Goal: Information Seeking & Learning: Learn about a topic

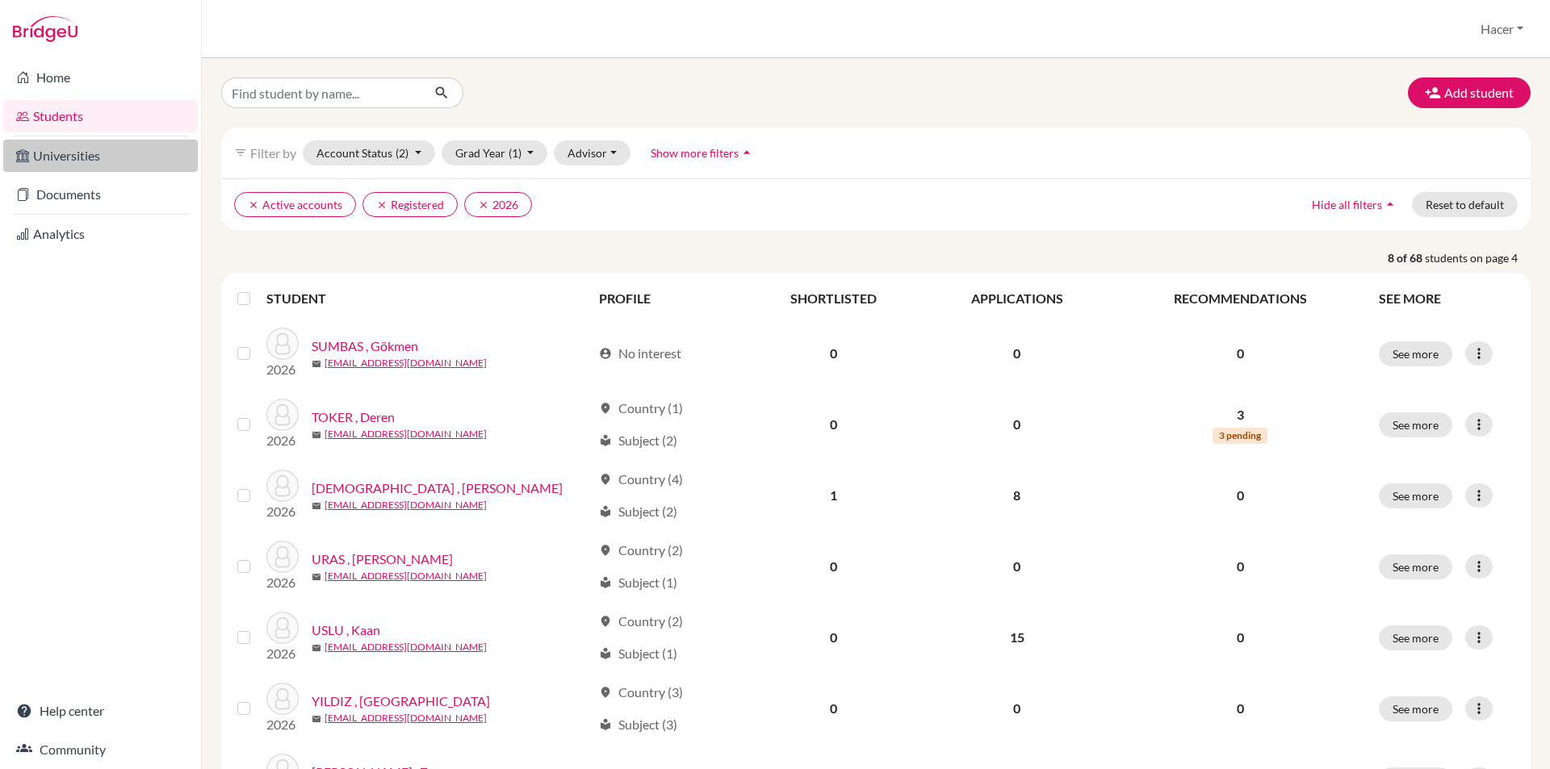
click at [99, 158] on link "Universities" at bounding box center [100, 156] width 195 height 32
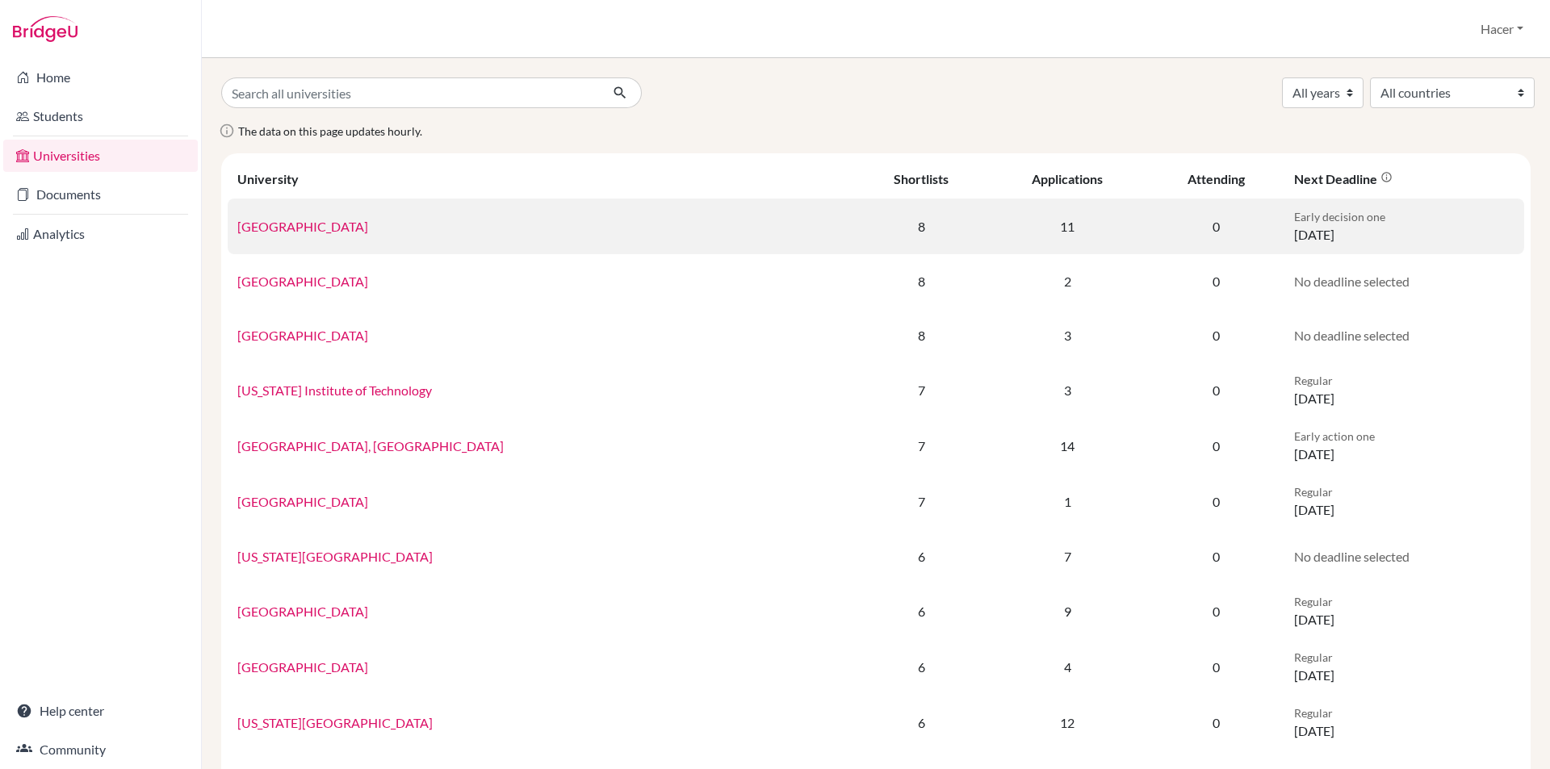
click at [303, 224] on link "[GEOGRAPHIC_DATA]" at bounding box center [302, 226] width 131 height 15
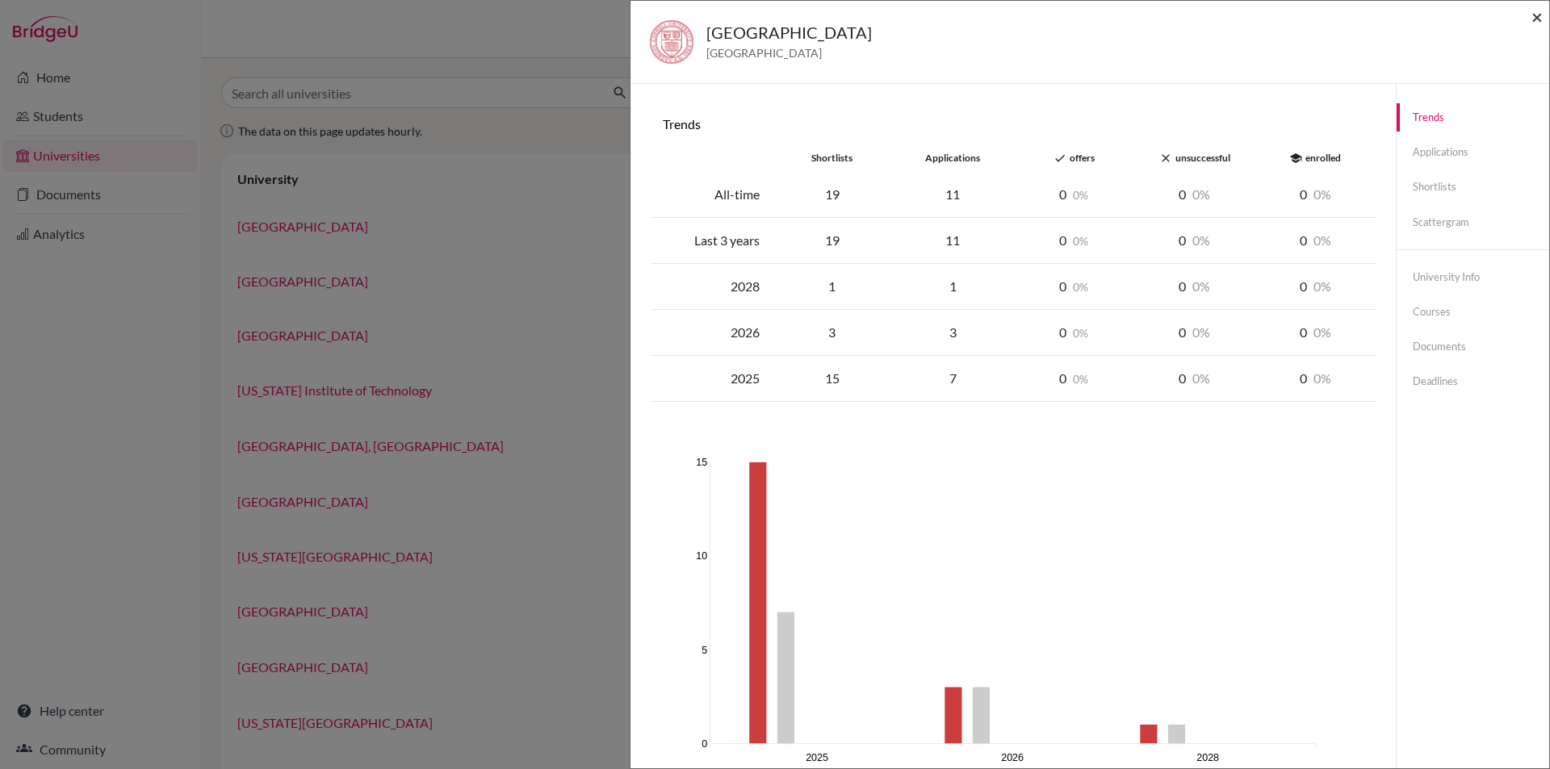
click at [1535, 19] on span "×" at bounding box center [1536, 16] width 11 height 23
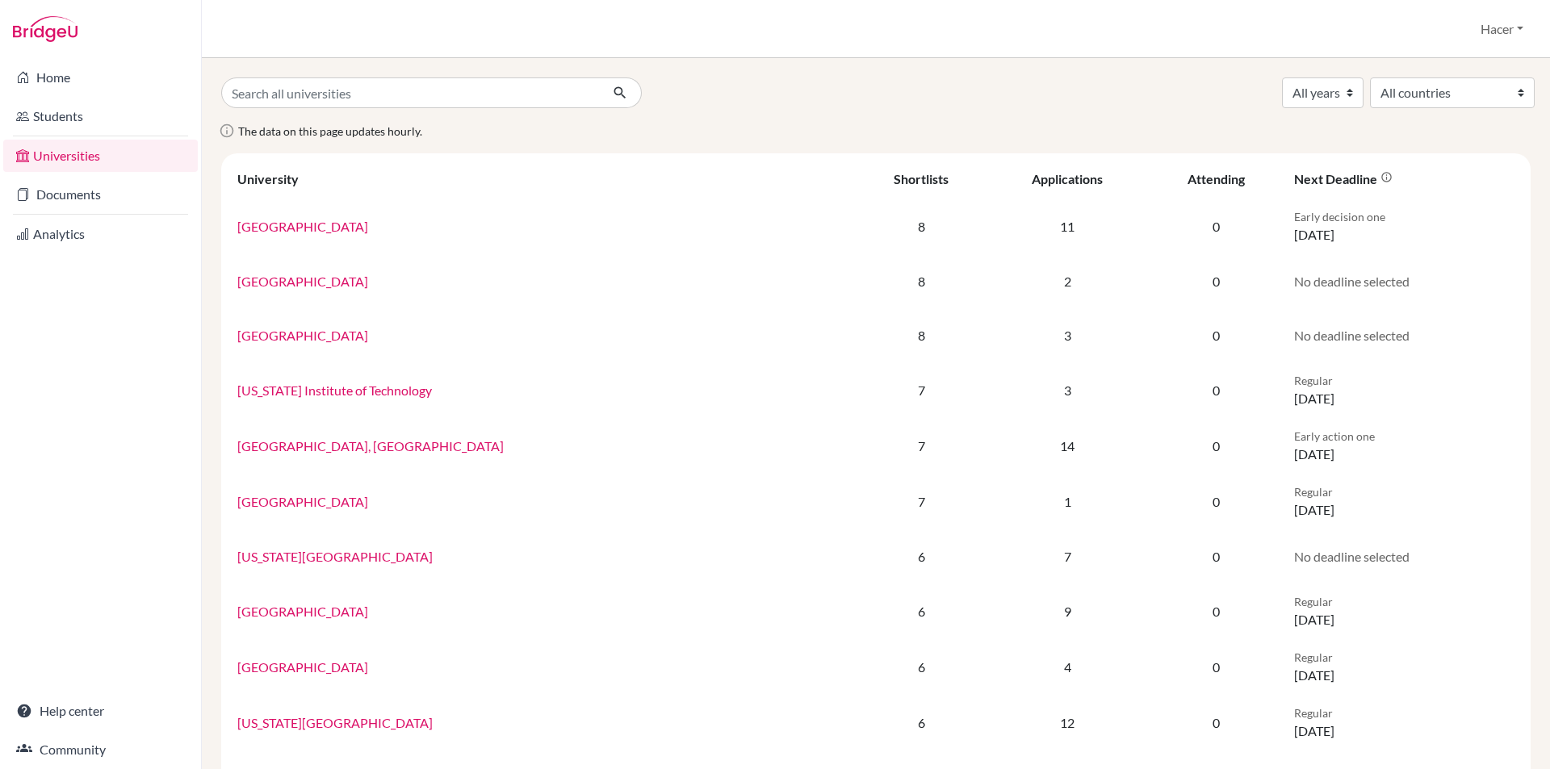
click at [77, 149] on link "Universities" at bounding box center [100, 156] width 195 height 32
click at [372, 94] on input "Search all universities" at bounding box center [410, 92] width 379 height 31
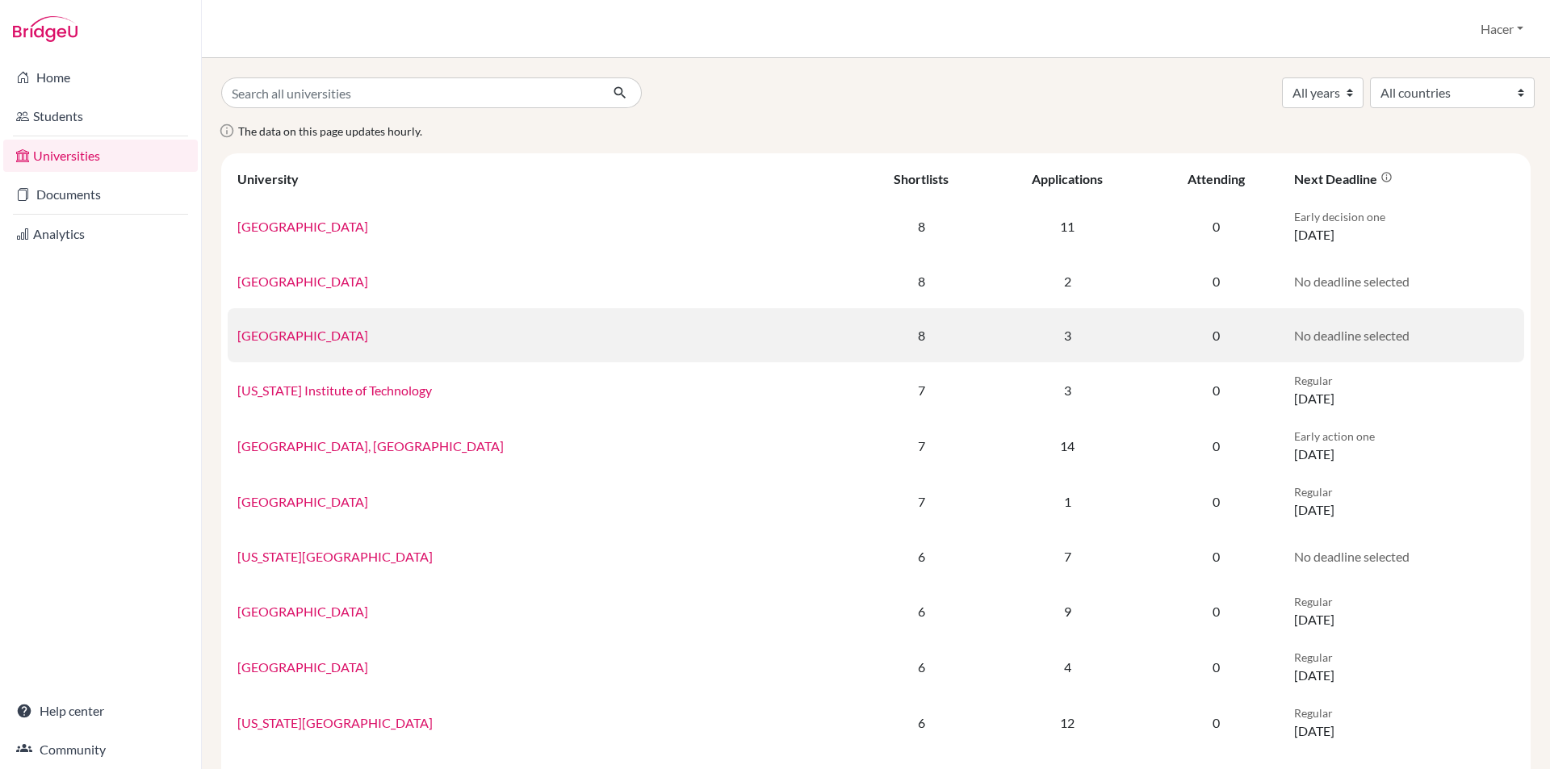
click at [573, 320] on td "[GEOGRAPHIC_DATA]" at bounding box center [541, 335] width 627 height 54
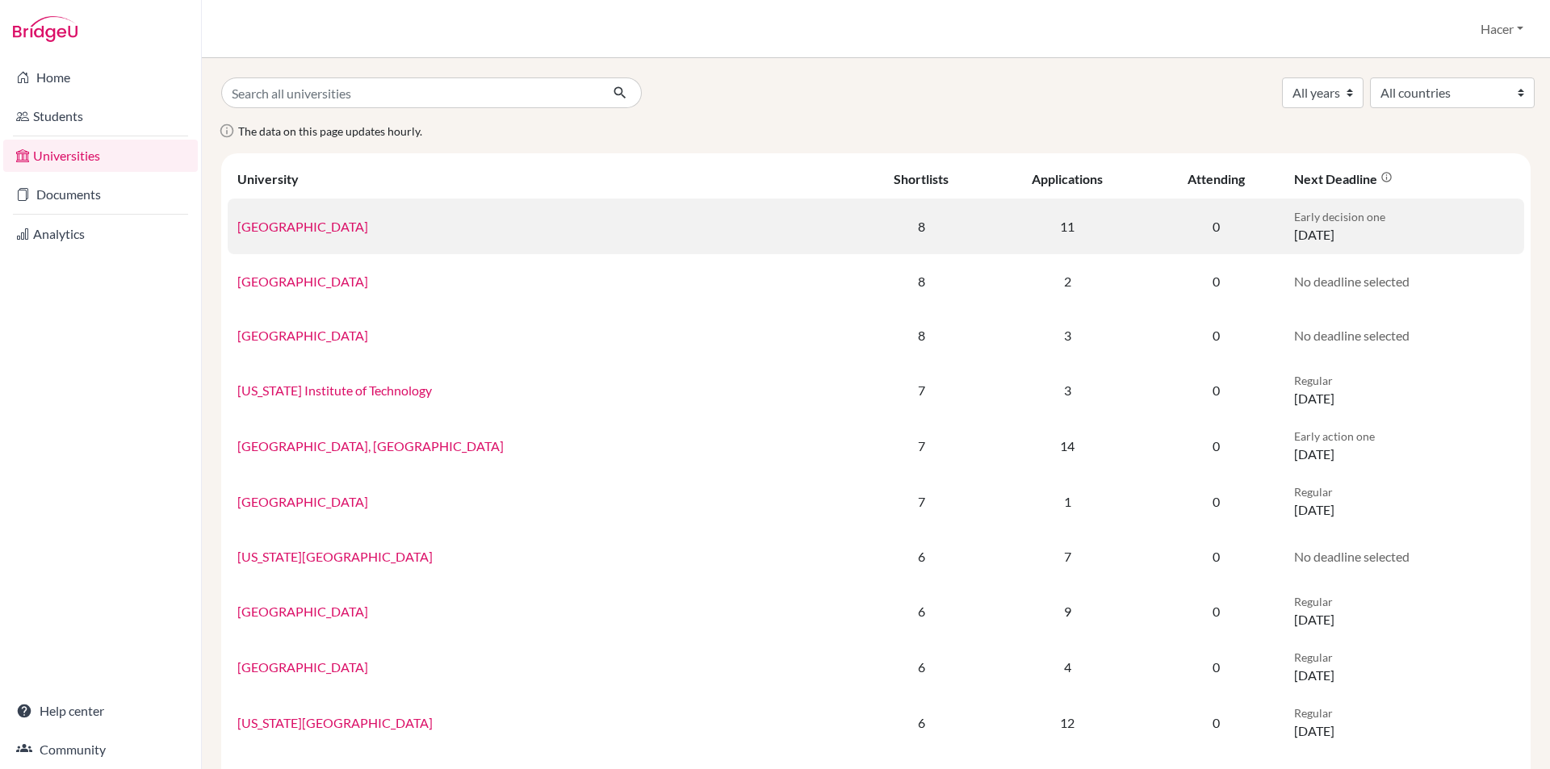
click at [264, 225] on link "[GEOGRAPHIC_DATA]" at bounding box center [302, 226] width 131 height 15
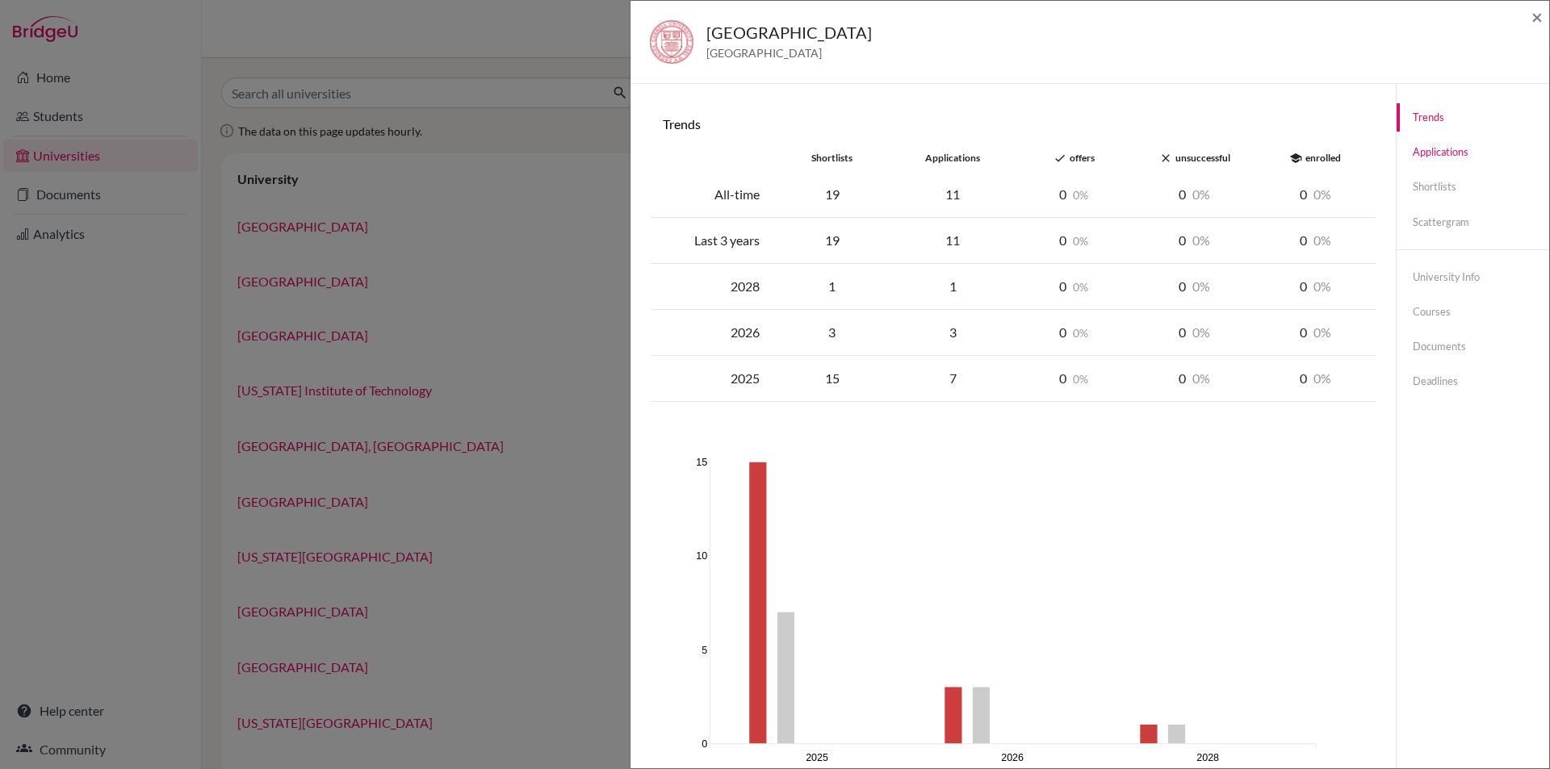
click at [1418, 153] on link "Applications" at bounding box center [1473, 152] width 153 height 28
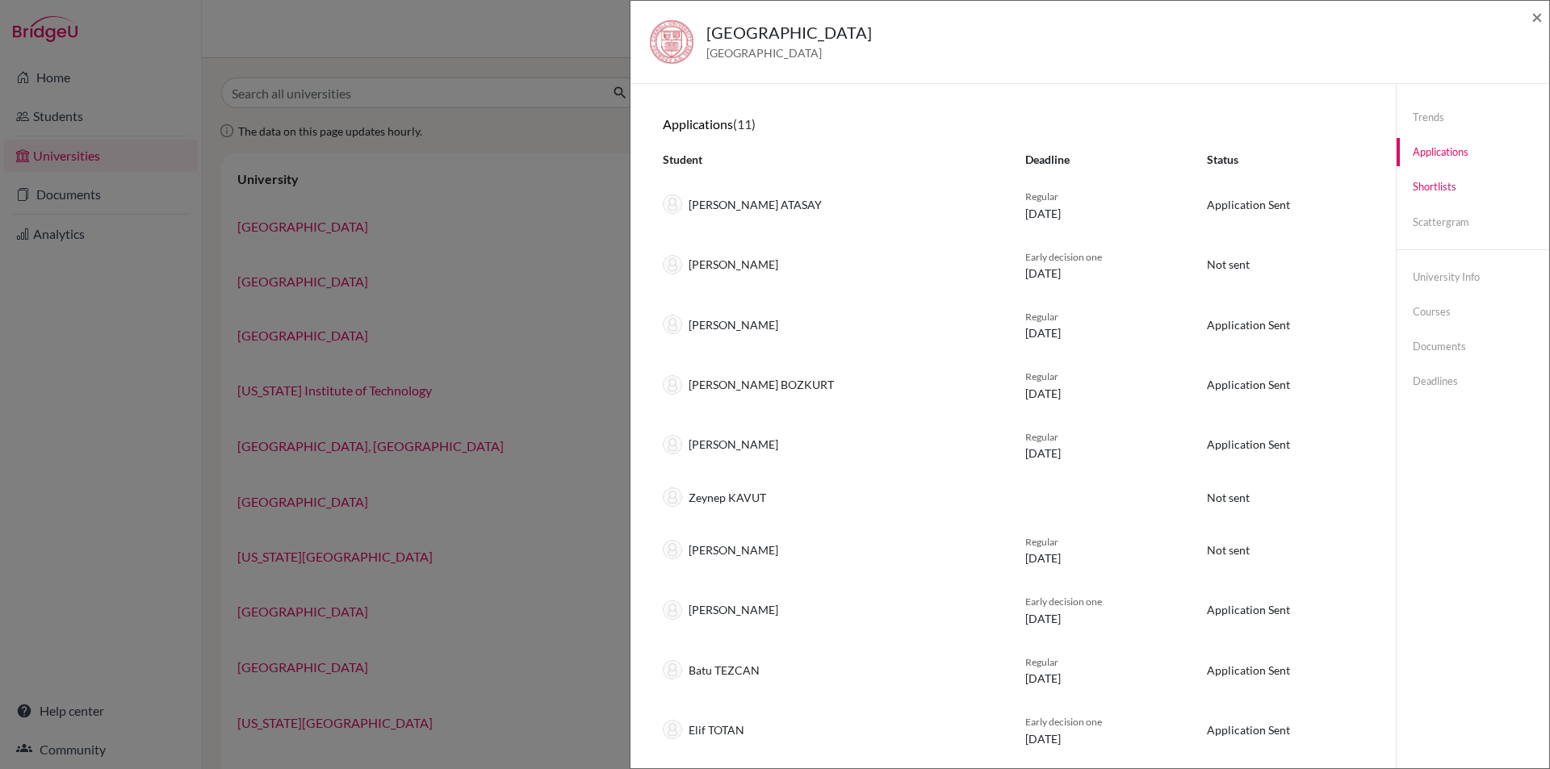
click at [1434, 192] on link "Shortlists" at bounding box center [1473, 187] width 153 height 28
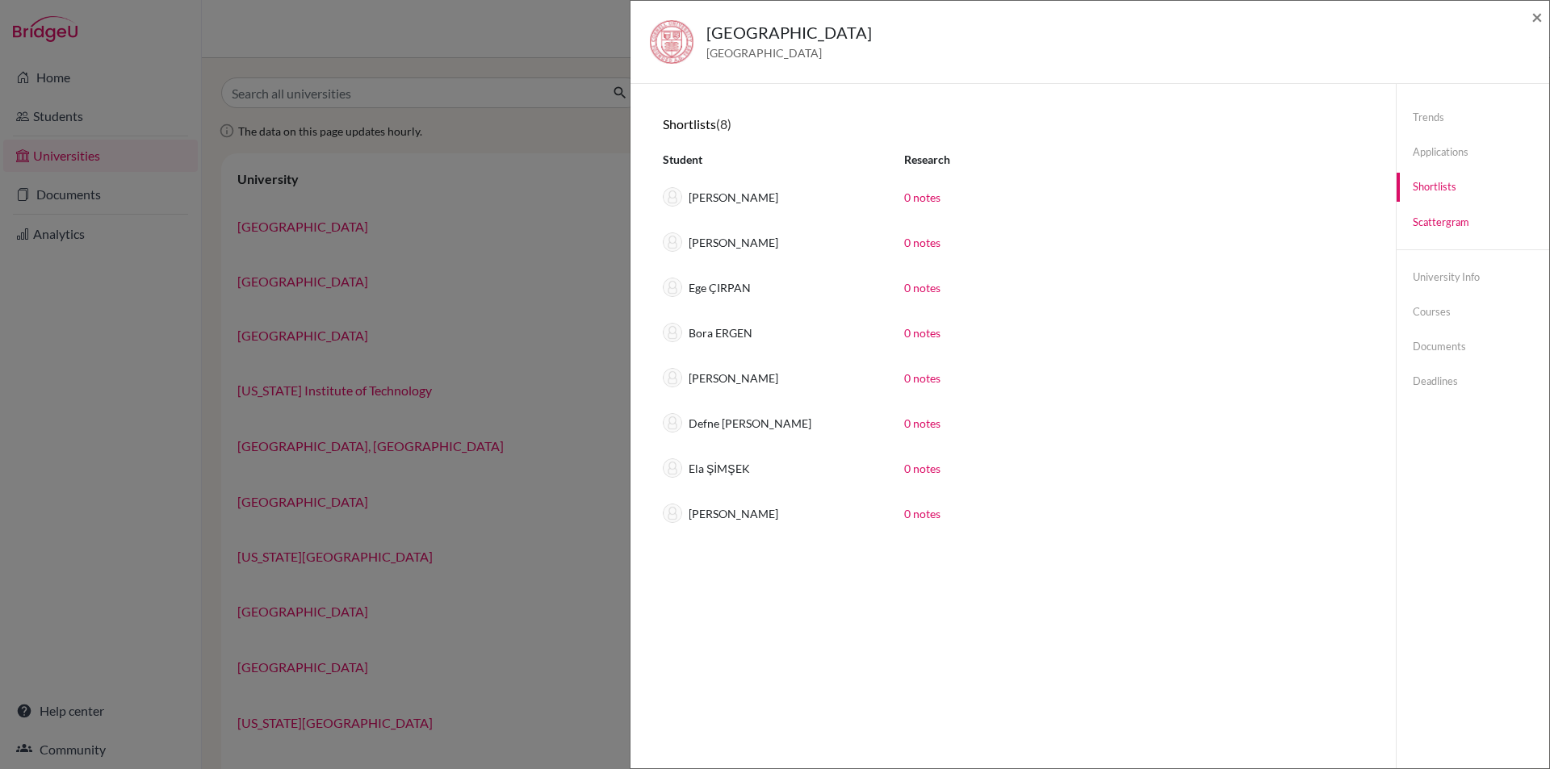
click at [1433, 219] on link "Scattergram" at bounding box center [1473, 222] width 153 height 28
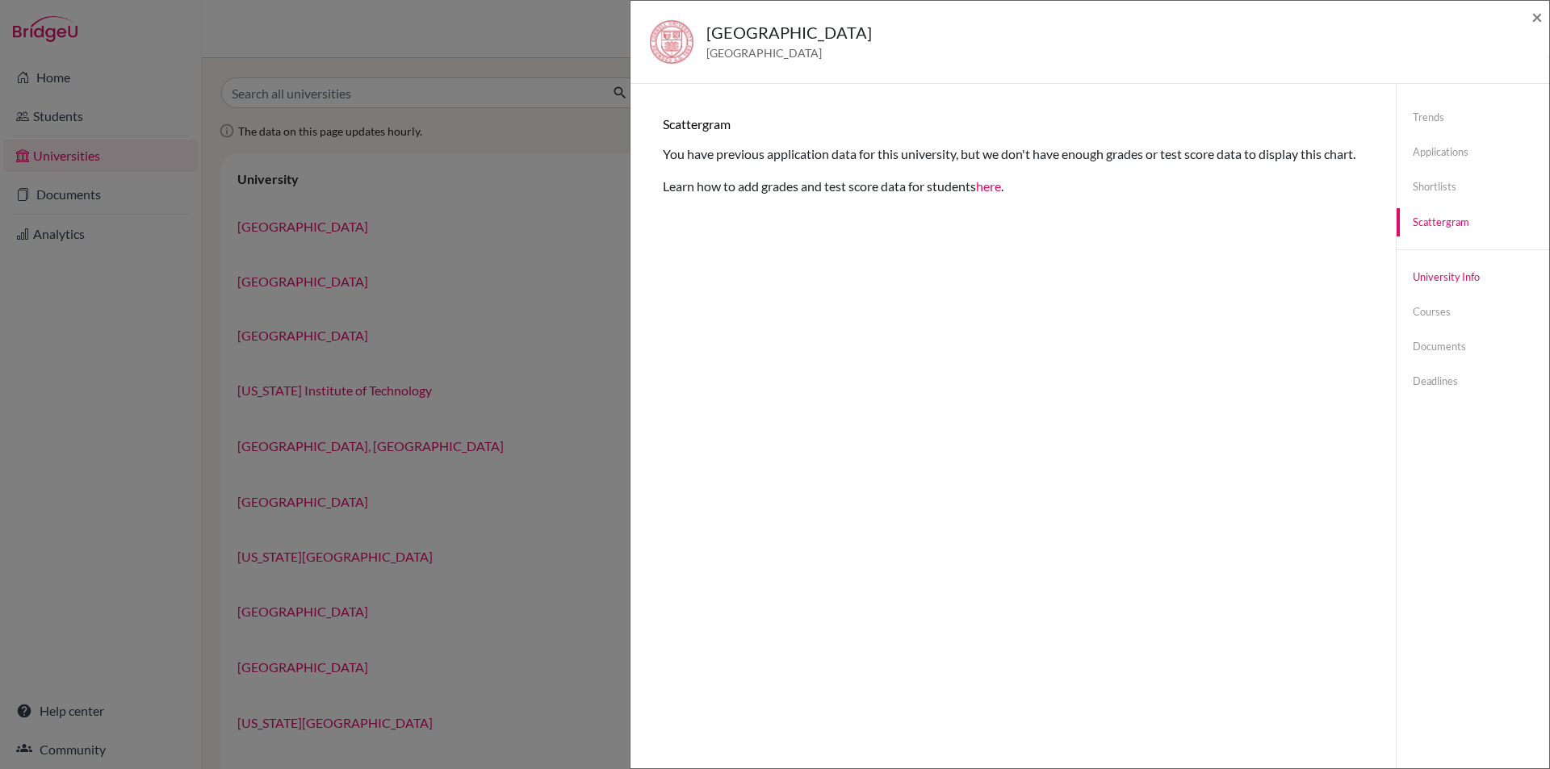
click at [1426, 275] on link "University info" at bounding box center [1473, 277] width 153 height 28
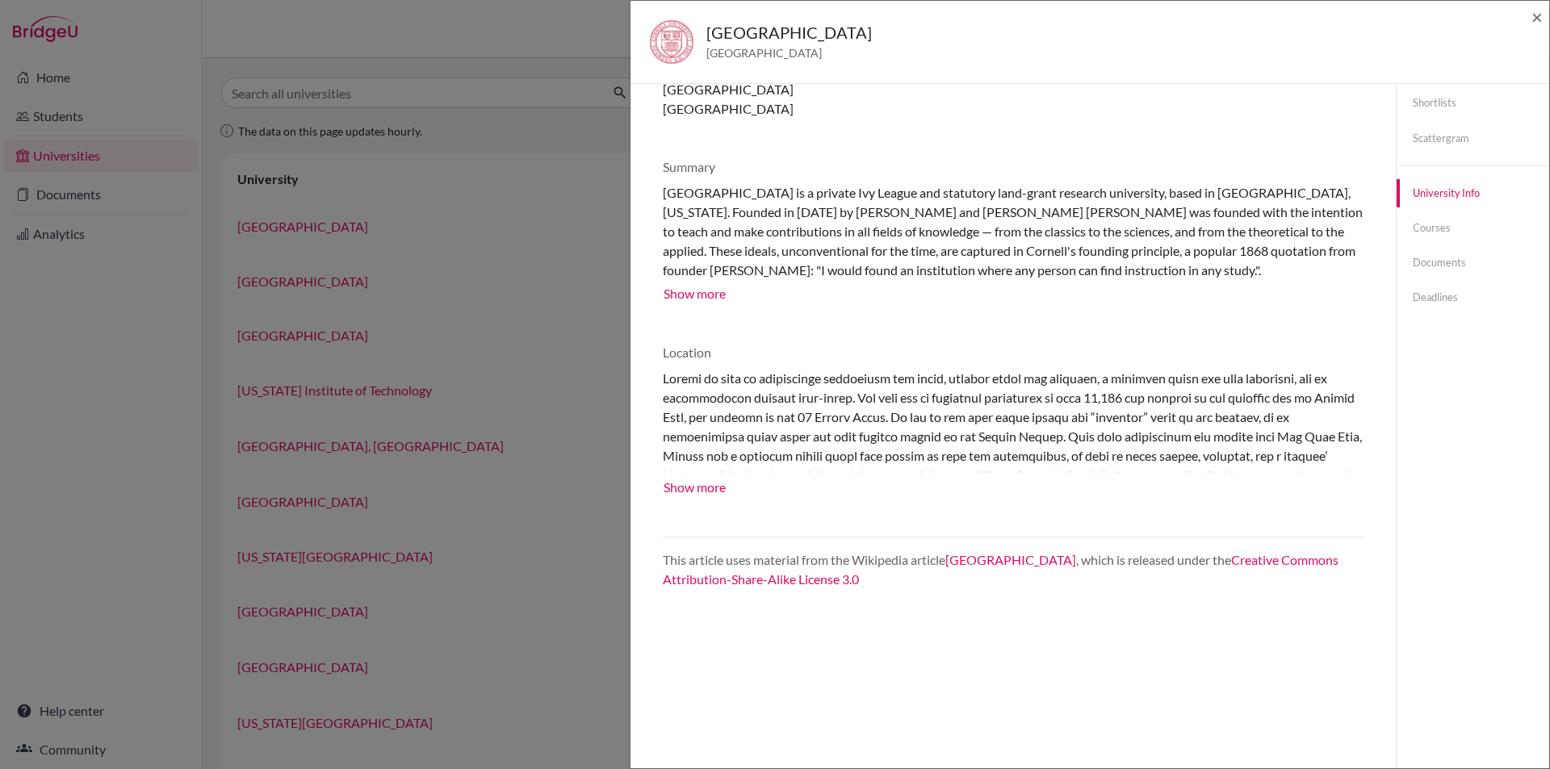
scroll to position [85, 0]
click at [1443, 256] on link "Documents" at bounding box center [1473, 262] width 153 height 28
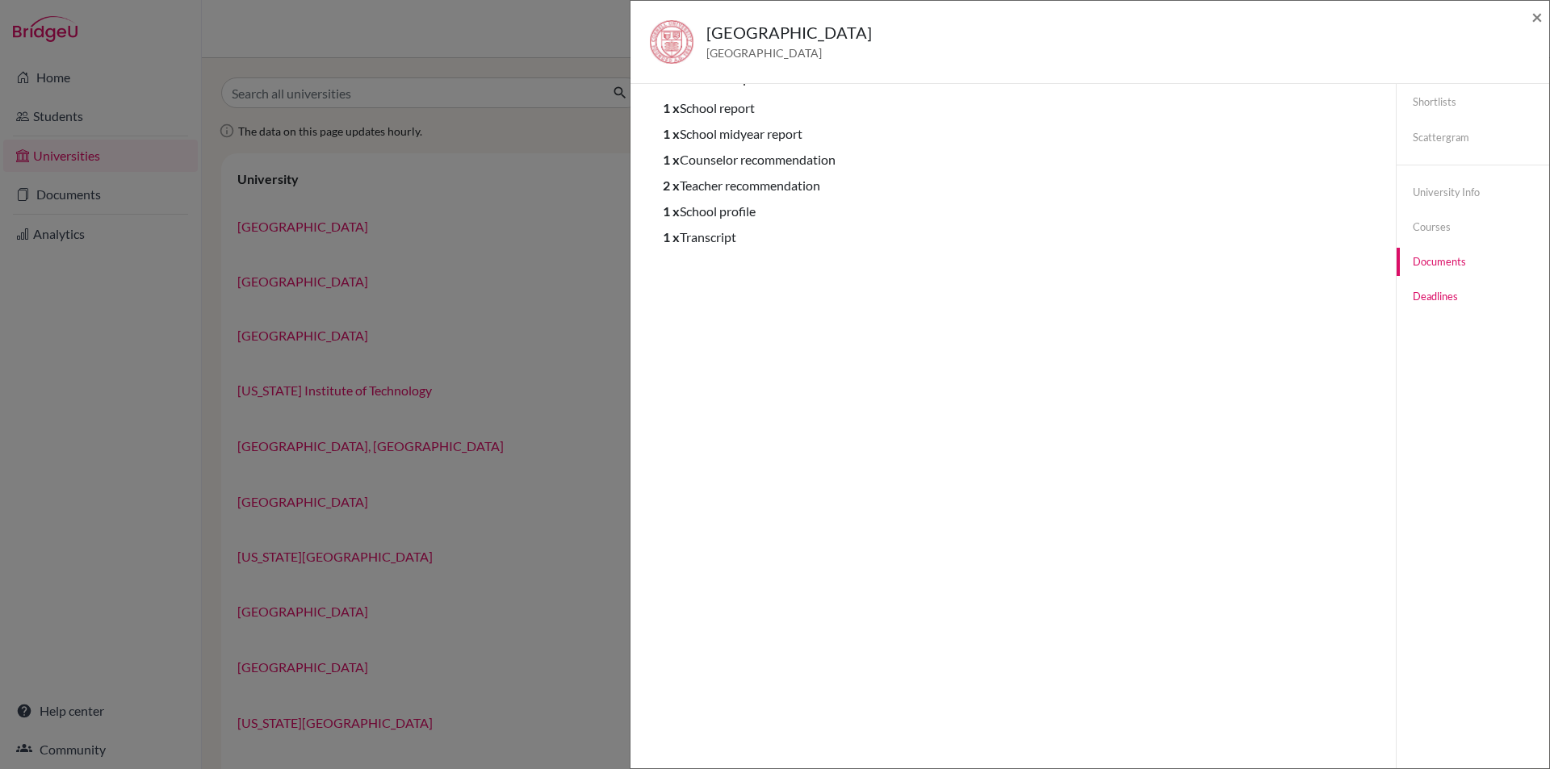
click at [1414, 295] on link "Deadlines" at bounding box center [1473, 297] width 153 height 28
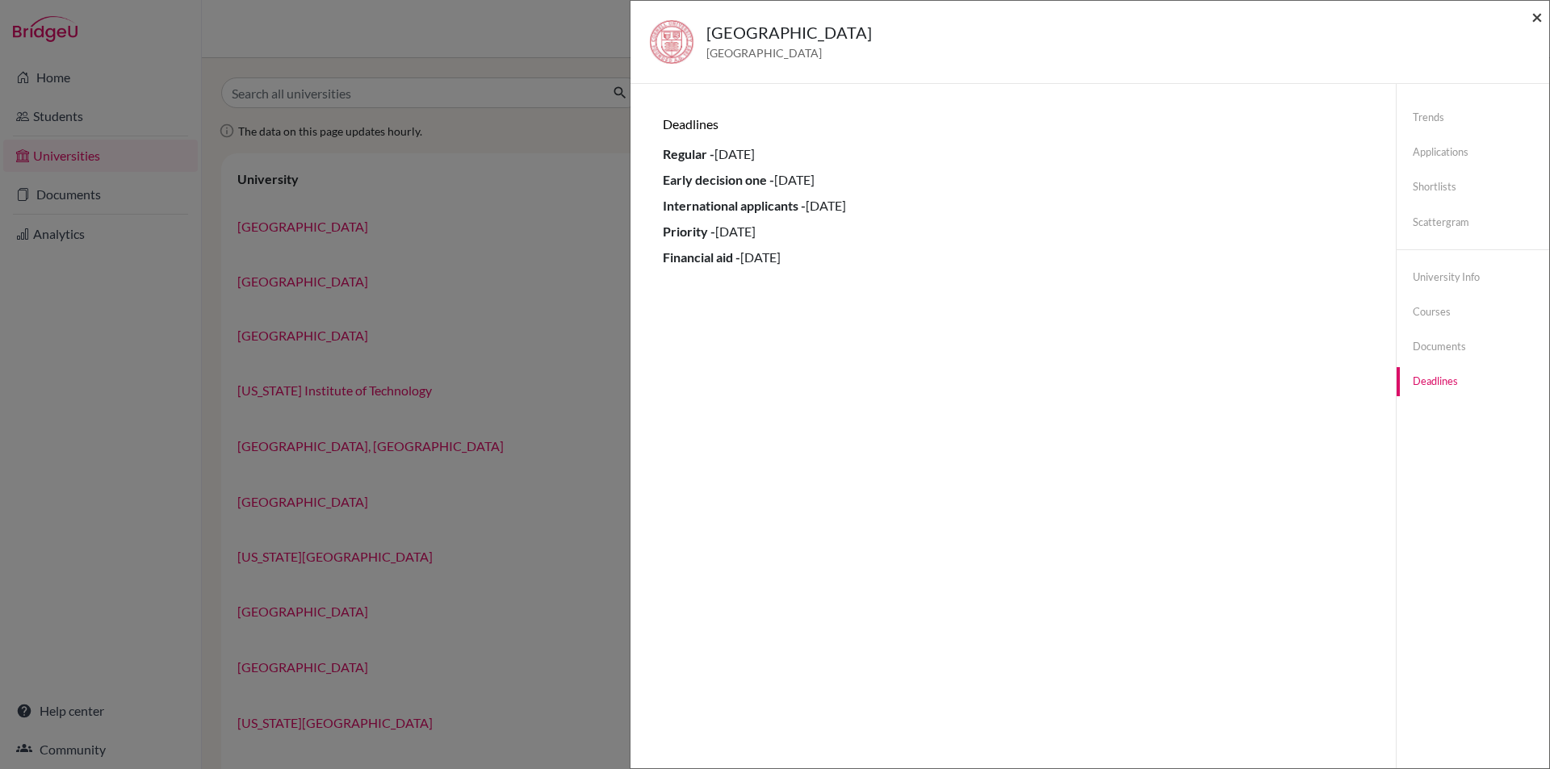
click at [1538, 11] on span "×" at bounding box center [1536, 16] width 11 height 23
